Goal: Find specific page/section: Find specific page/section

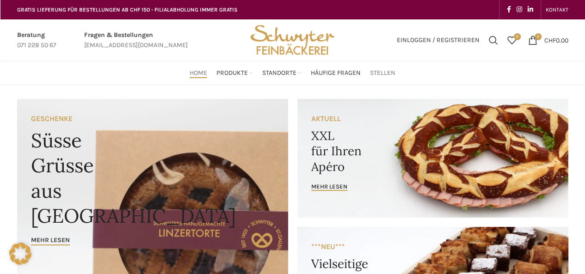
click at [381, 76] on span "Stellen" at bounding box center [382, 73] width 25 height 9
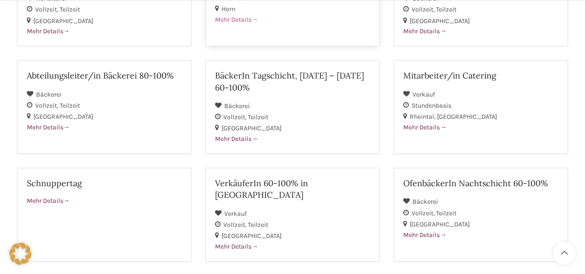
scroll to position [262, 0]
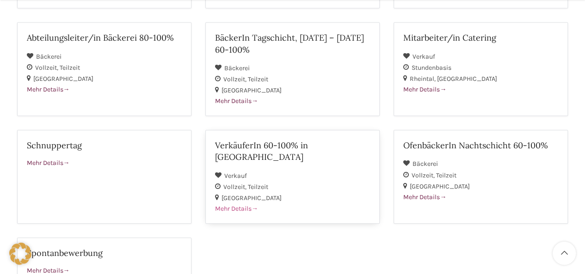
click at [231, 205] on span "Mehr Details" at bounding box center [236, 209] width 43 height 8
